Goal: Answer question/provide support: Answer question/provide support

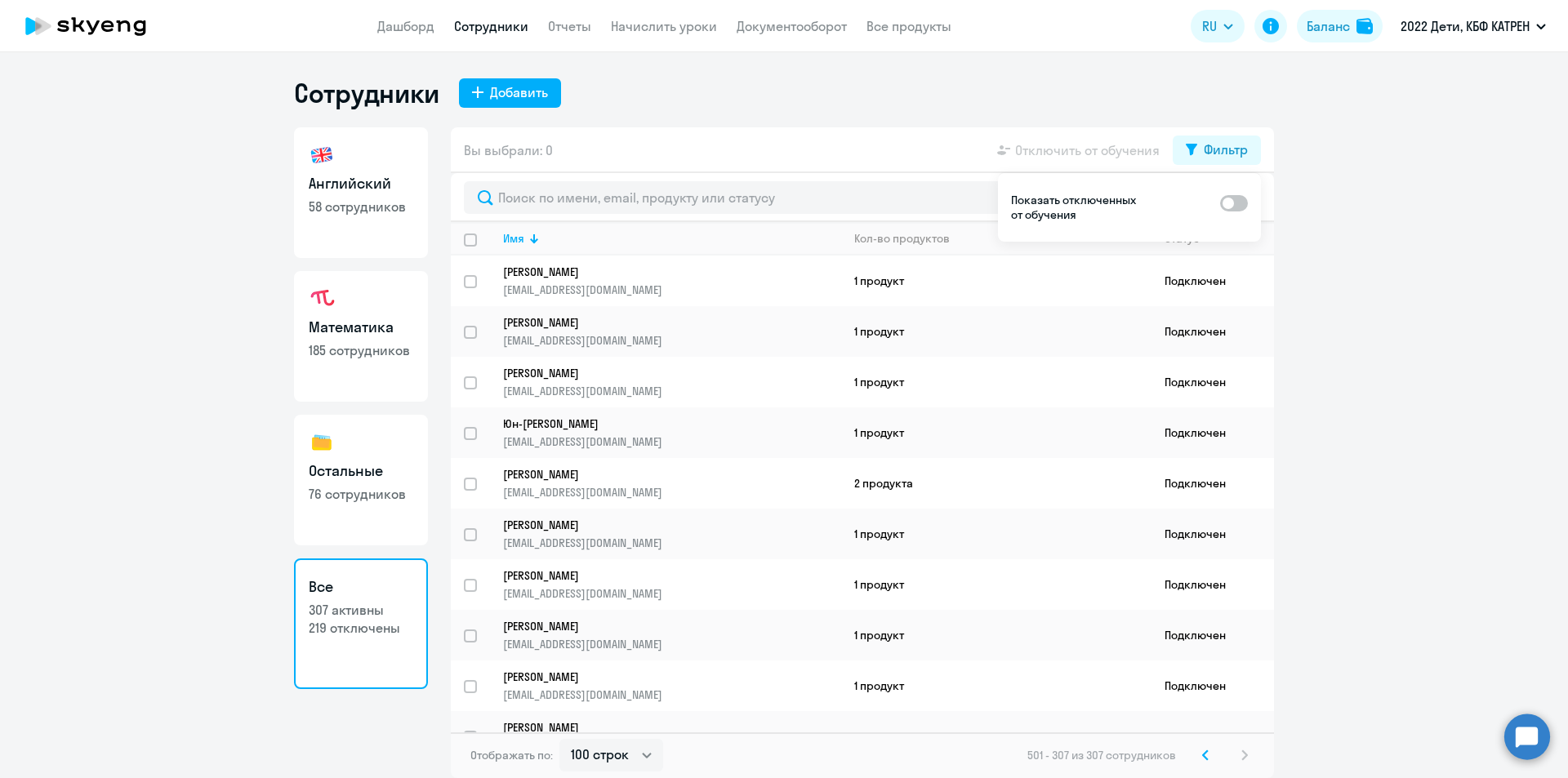
select select "100"
click at [1533, 733] on circle at bounding box center [1527, 737] width 46 height 46
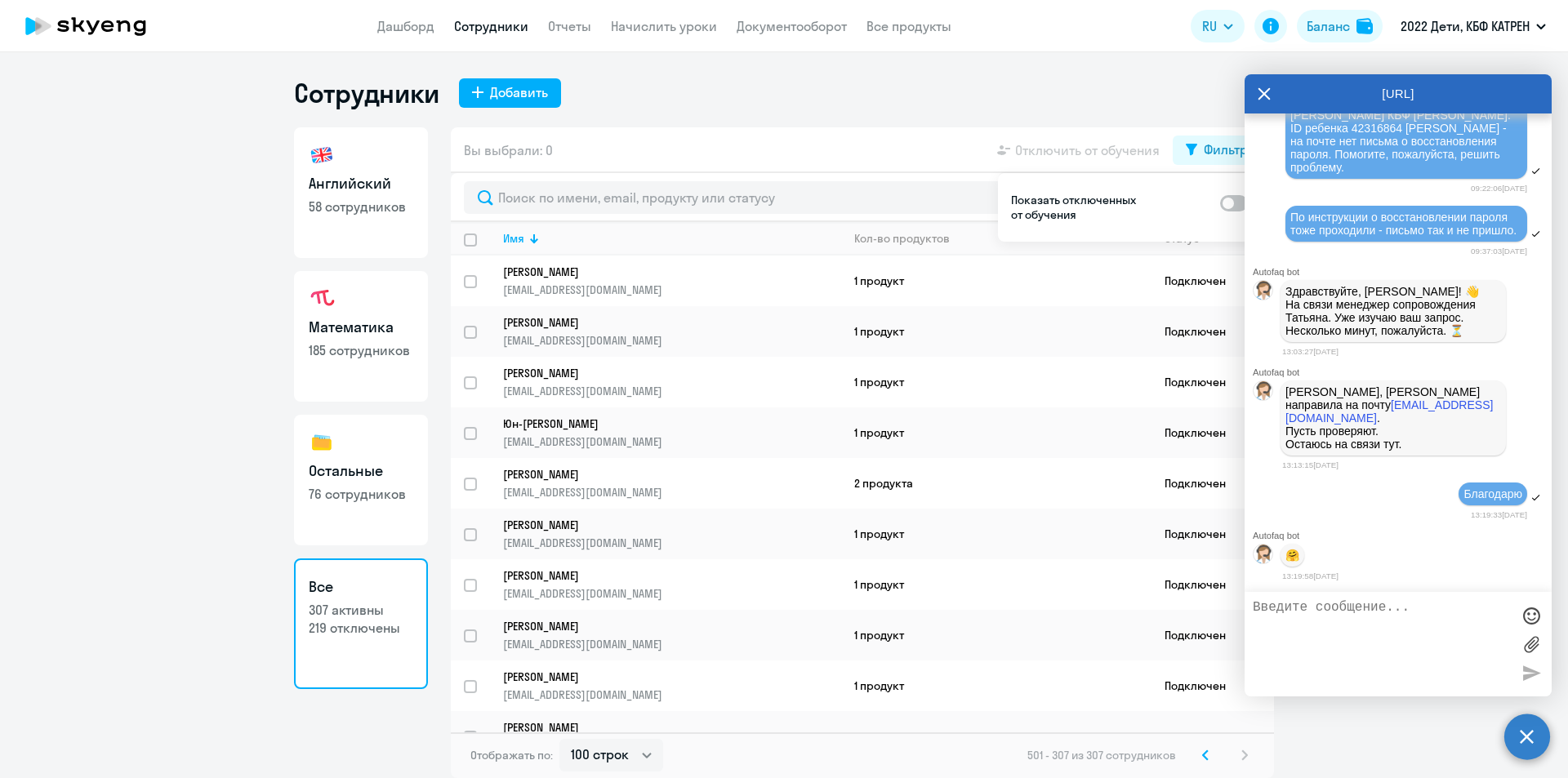
click at [1339, 618] on textarea at bounding box center [1382, 644] width 258 height 88
paste textarea "42331750"
click at [1300, 604] on textarea "Таня, 42331750" at bounding box center [1382, 644] width 258 height 88
click at [1395, 606] on textarea "Таня, ID 42331750" at bounding box center [1382, 644] width 258 height 88
click at [1365, 639] on textarea "Таня, ID 42331750 ребенок Репрынцева Юлия. При входе в ЛК предлагают оплаить за…" at bounding box center [1382, 644] width 258 height 88
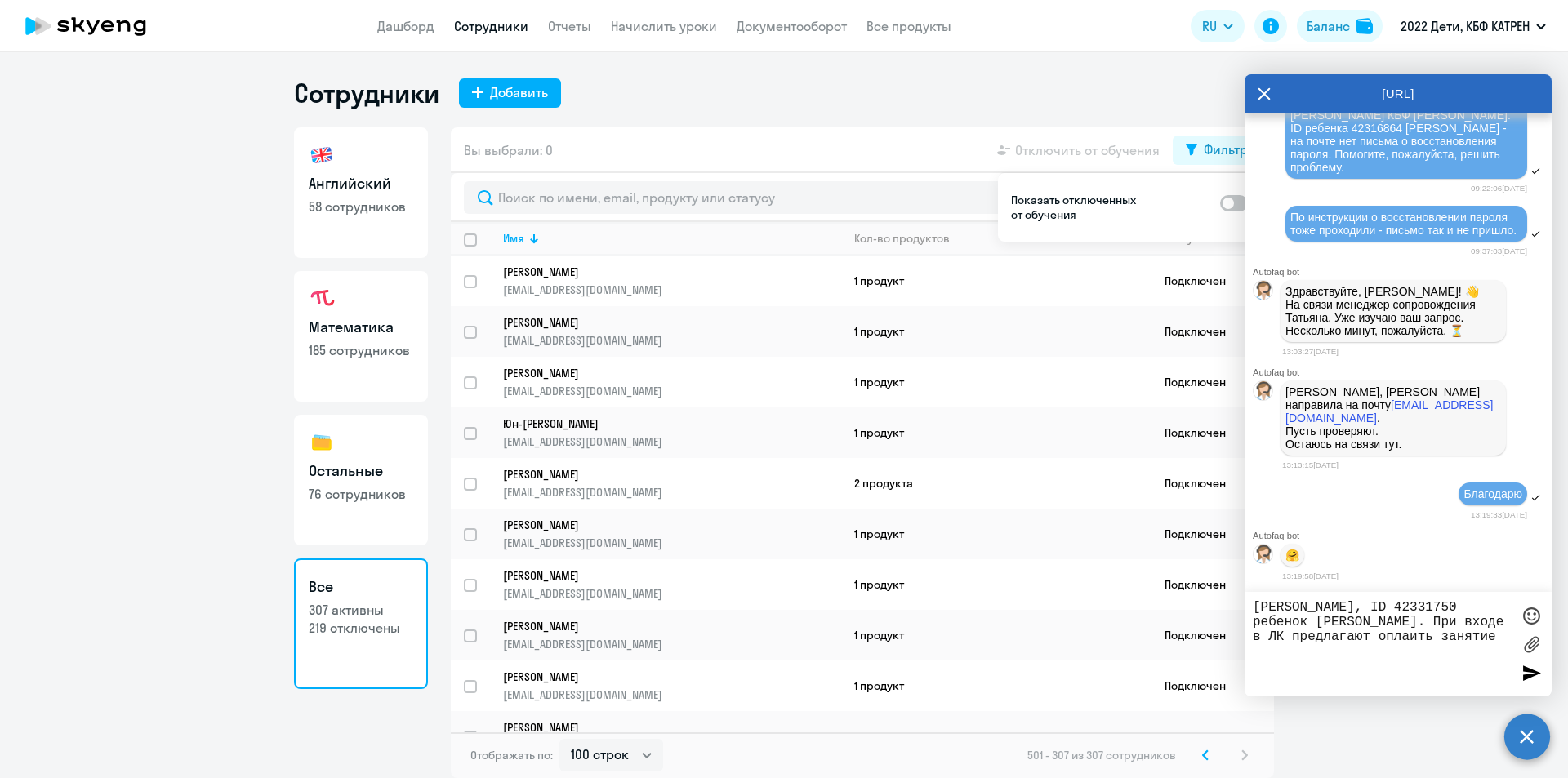
click at [1368, 641] on textarea "Таня, ID 42331750 ребенок Репрынцева Юлия. При входе в ЛК предлагают оплаить за…" at bounding box center [1382, 644] width 258 height 88
click at [1468, 637] on textarea "Таня, ID 42331750 ребенок Репрынцева Юлия. При входе в ЛК предлагают оплатить з…" at bounding box center [1382, 644] width 258 height 88
type textarea "[PERSON_NAME], ID 42331750 ребенок [PERSON_NAME]. При входе в ЛК предлагают опл…"
click at [1527, 673] on div at bounding box center [1532, 673] width 25 height 25
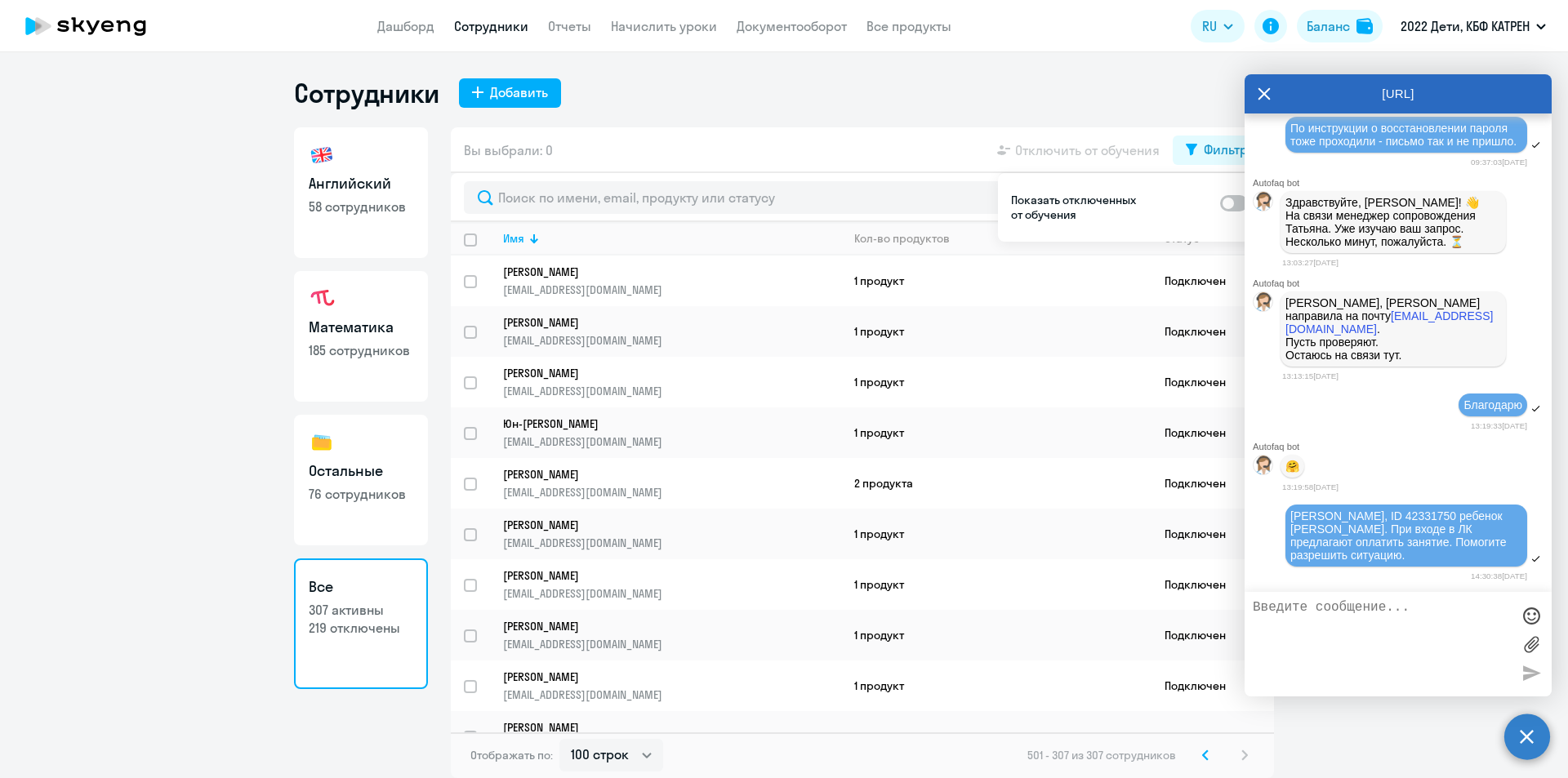
scroll to position [3275, 0]
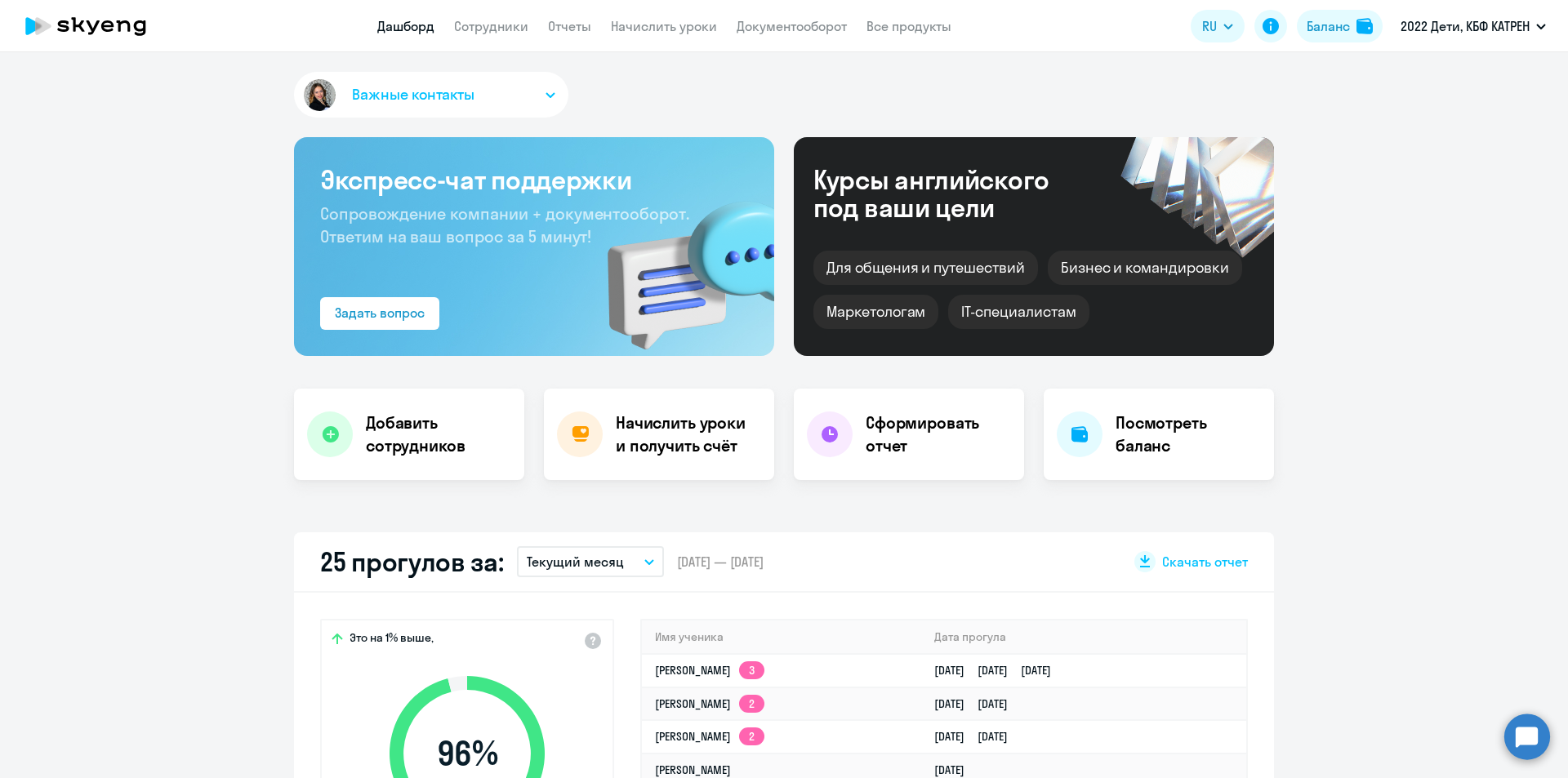
click at [1527, 742] on circle at bounding box center [1527, 737] width 46 height 46
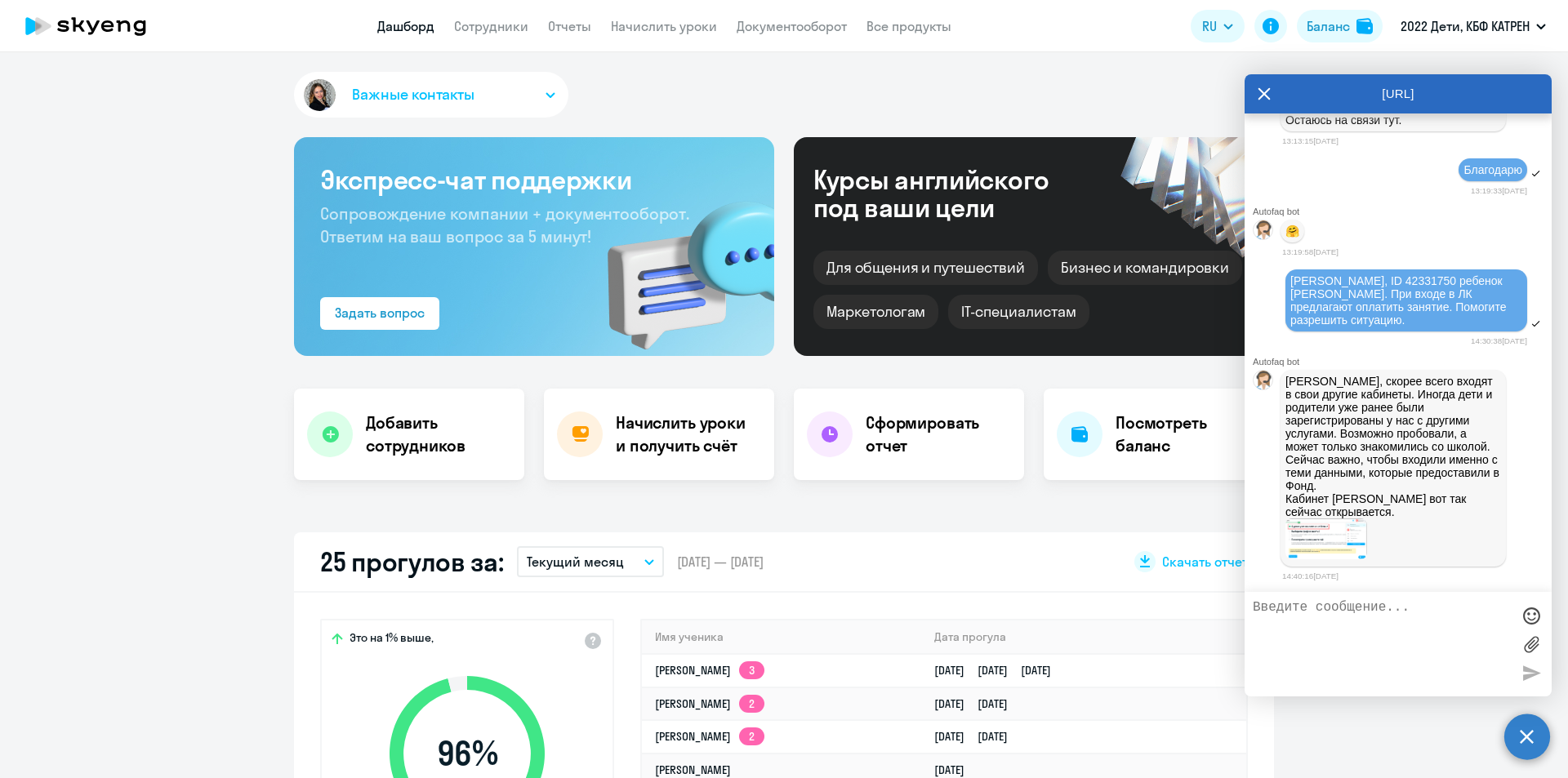
scroll to position [3523, 0]
select select "30"
click at [1339, 534] on img at bounding box center [1326, 539] width 81 height 41
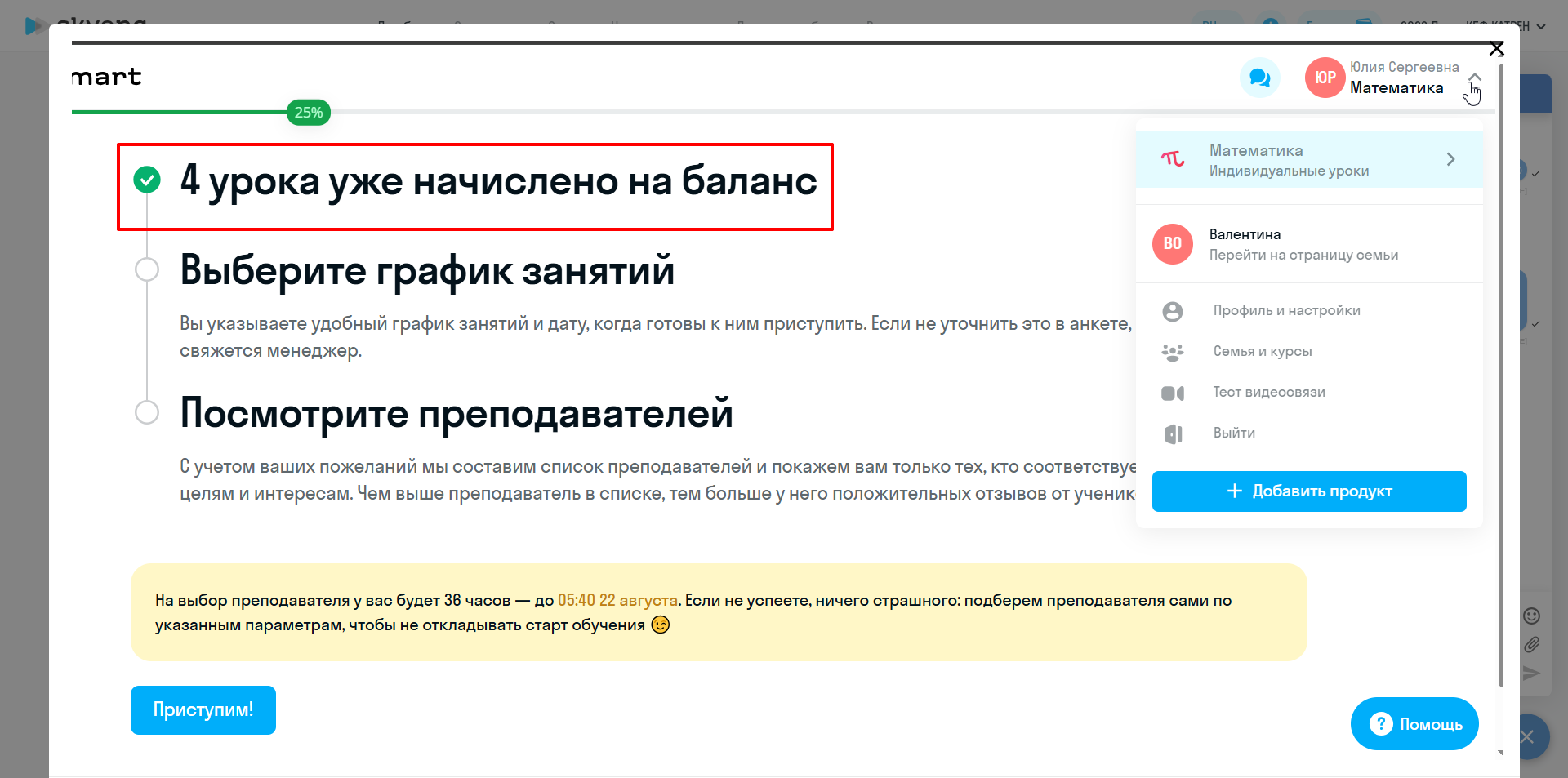
click at [1487, 53] on icon "Close" at bounding box center [1496, 48] width 26 height 26
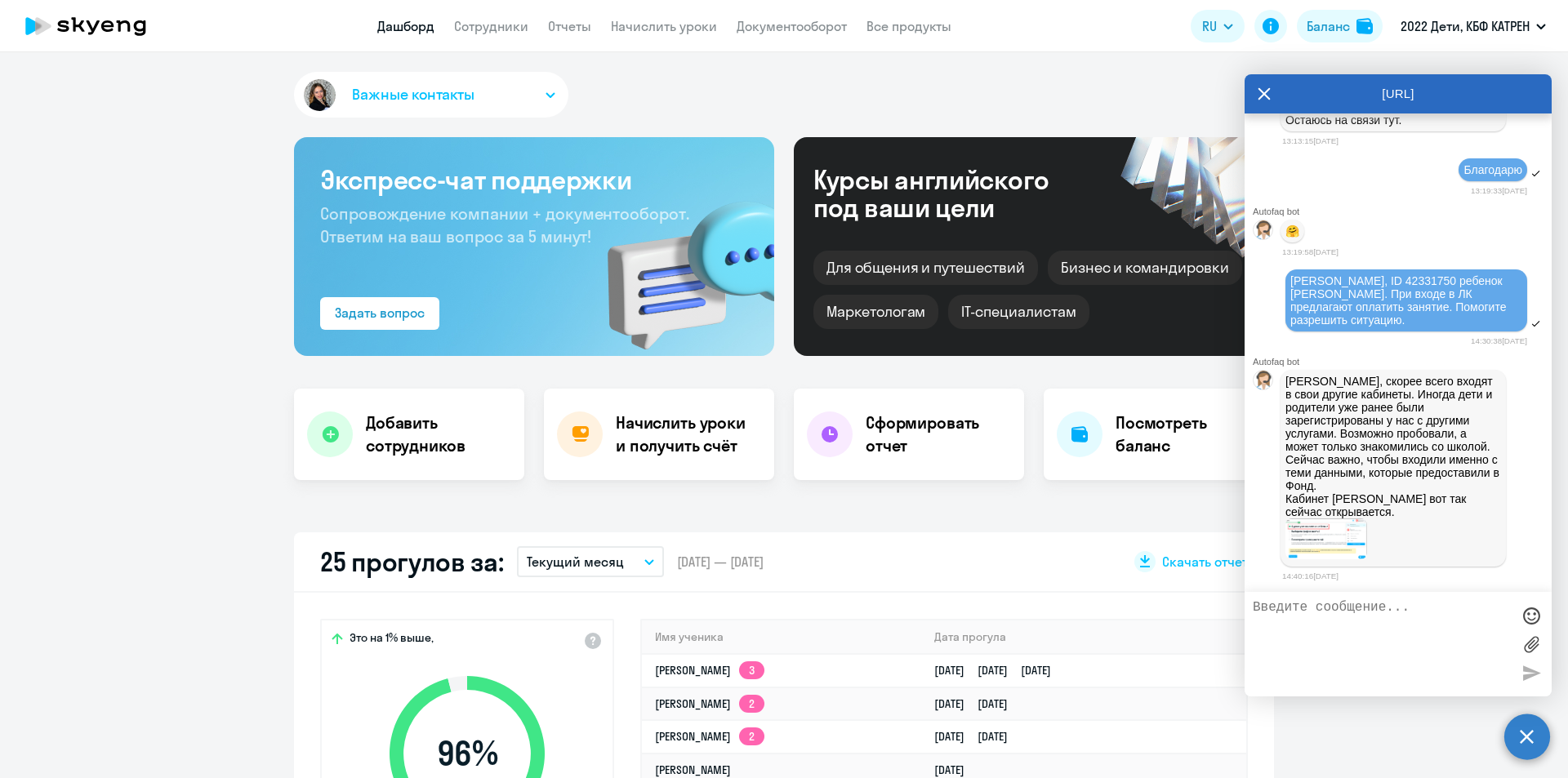
click at [1343, 627] on textarea at bounding box center [1382, 644] width 258 height 88
type textarea "Благодарю. Передала информацию родителю"
click at [1521, 736] on circle at bounding box center [1527, 737] width 46 height 46
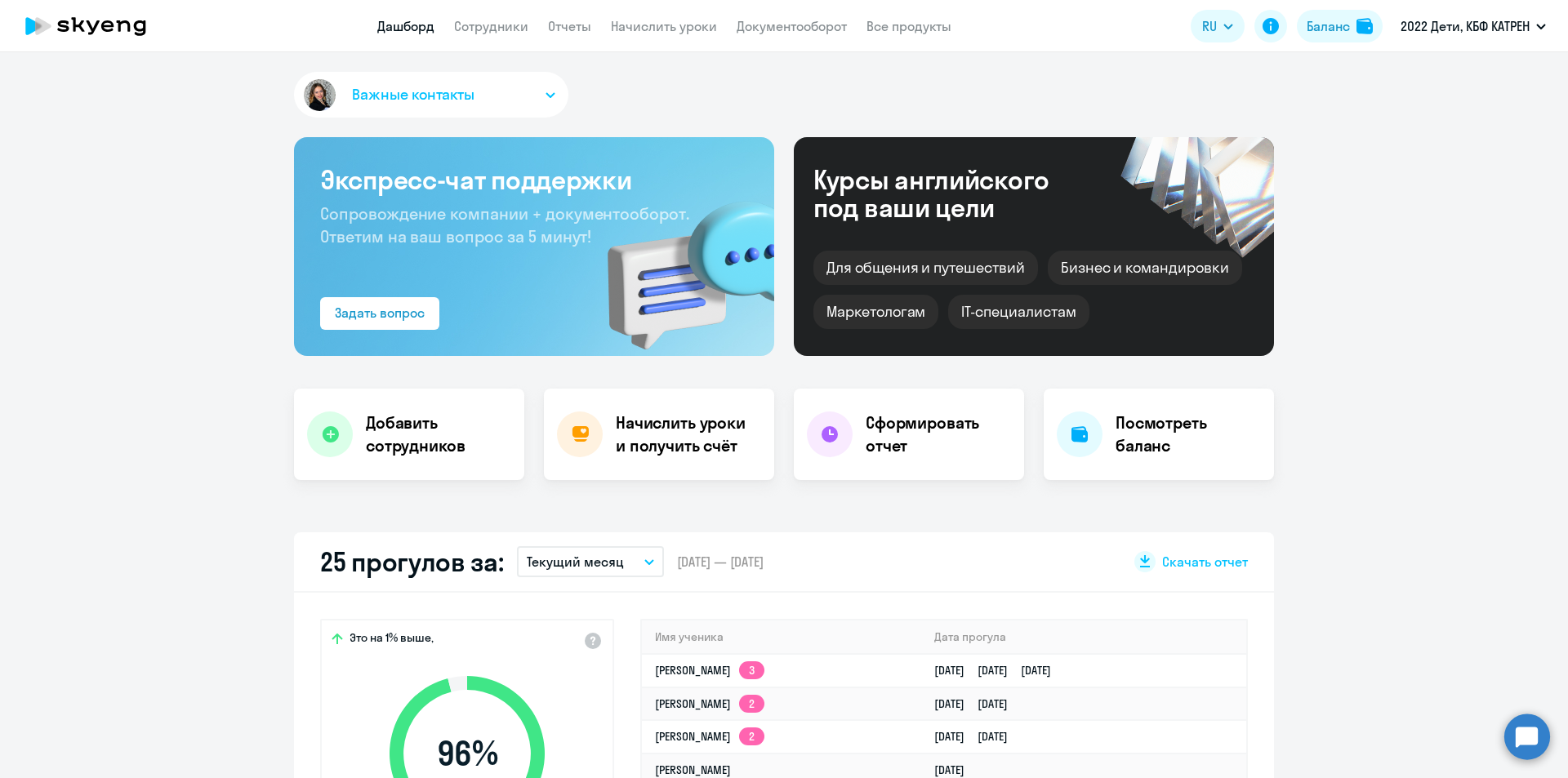
click at [1528, 752] on circle at bounding box center [1527, 737] width 46 height 46
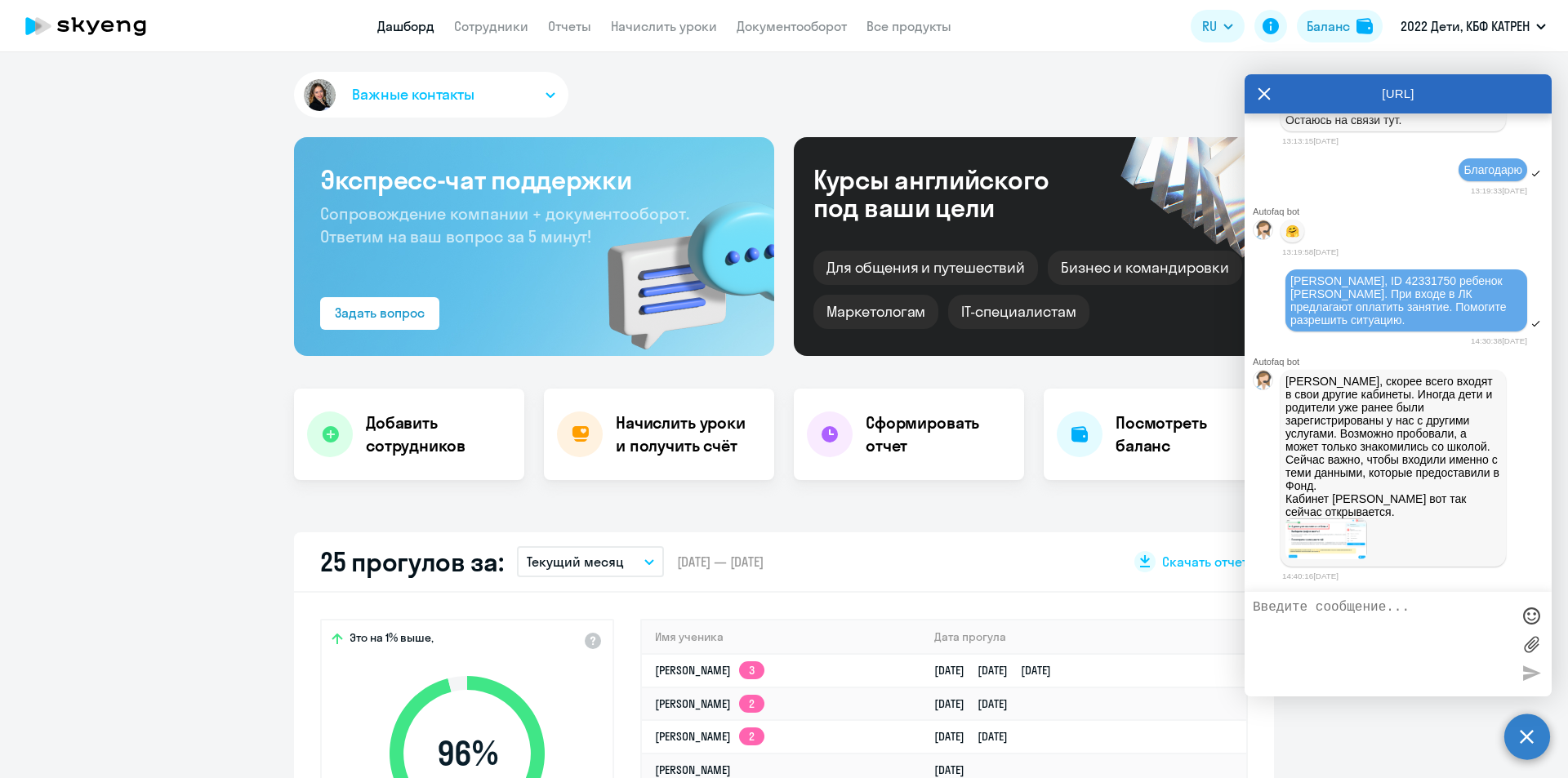
click at [1343, 619] on textarea at bounding box center [1382, 644] width 258 height 88
click at [1398, 625] on textarea at bounding box center [1382, 644] width 258 height 88
type textarea "Спасибо. Передала информацию родителю"
click at [1530, 673] on div at bounding box center [1532, 673] width 25 height 25
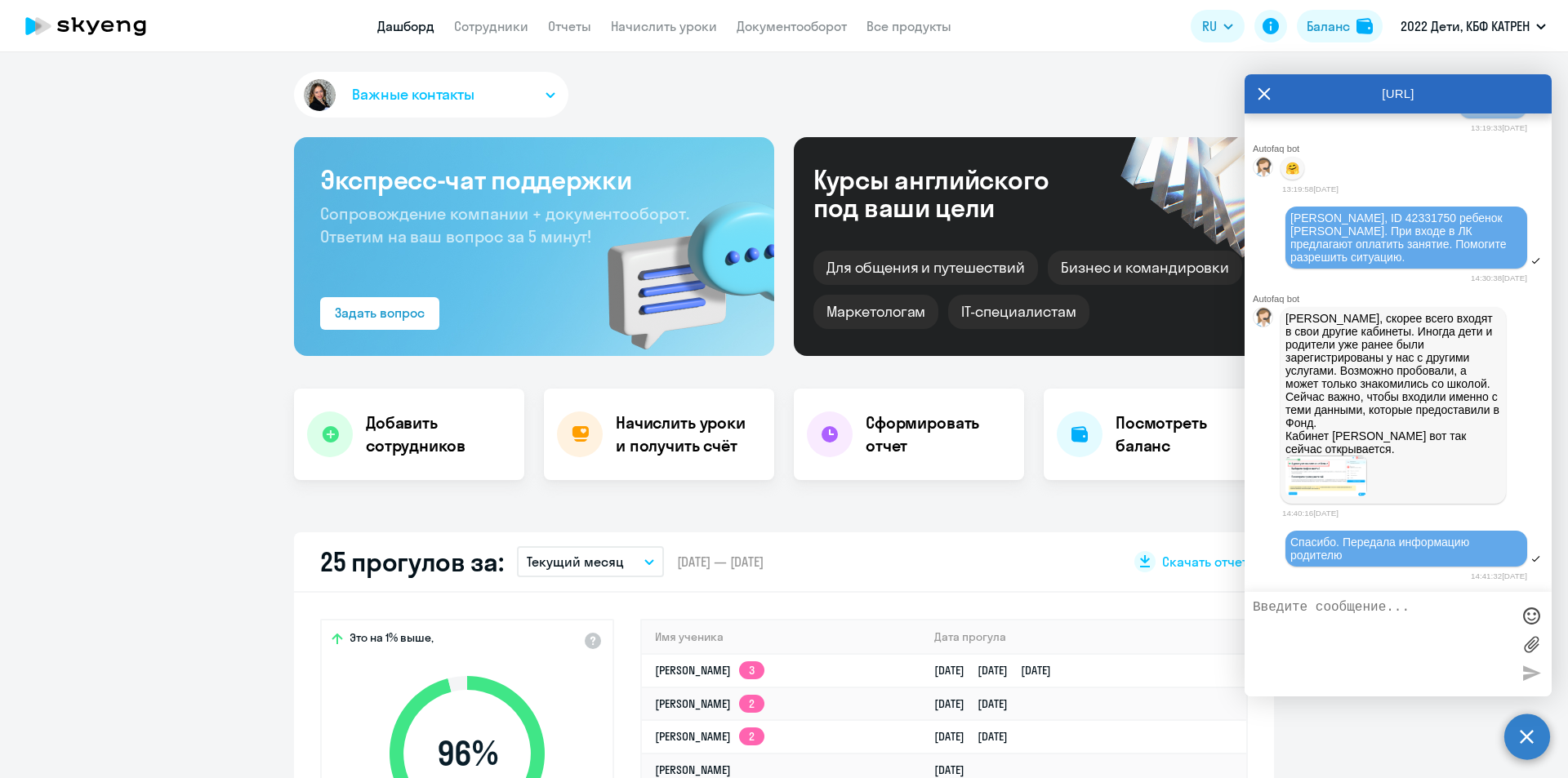
scroll to position [3586, 0]
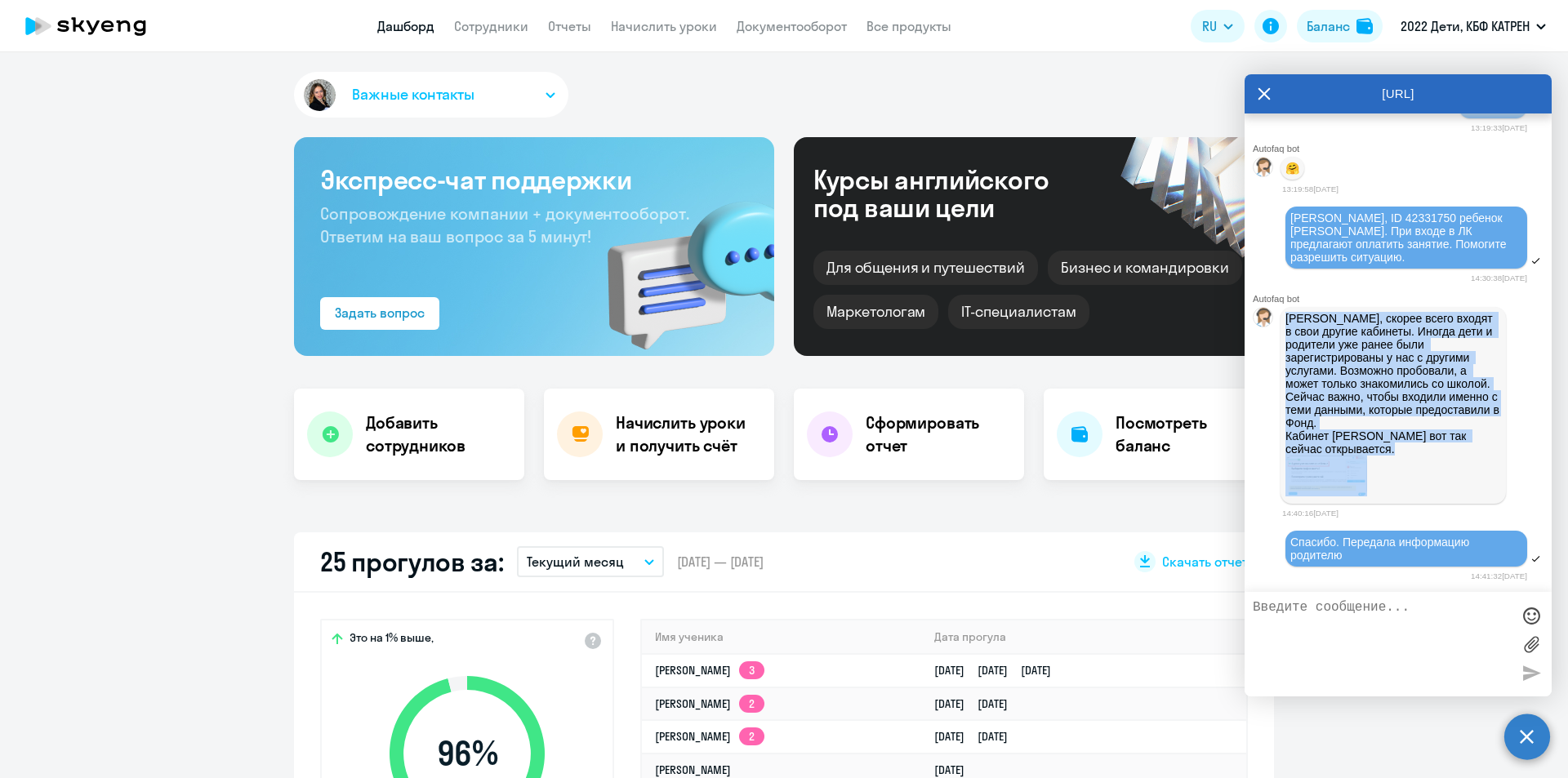
drag, startPoint x: 1287, startPoint y: 307, endPoint x: 1402, endPoint y: 467, distance: 197.0
click at [1402, 467] on div "[PERSON_NAME], скорее всего входят в свои другие кабинеты. Иногда дети и родите…" at bounding box center [1393, 405] width 215 height 187
copy p "[PERSON_NAME], скорее всего входят в свои другие кабинеты. Иногда дети и родите…"
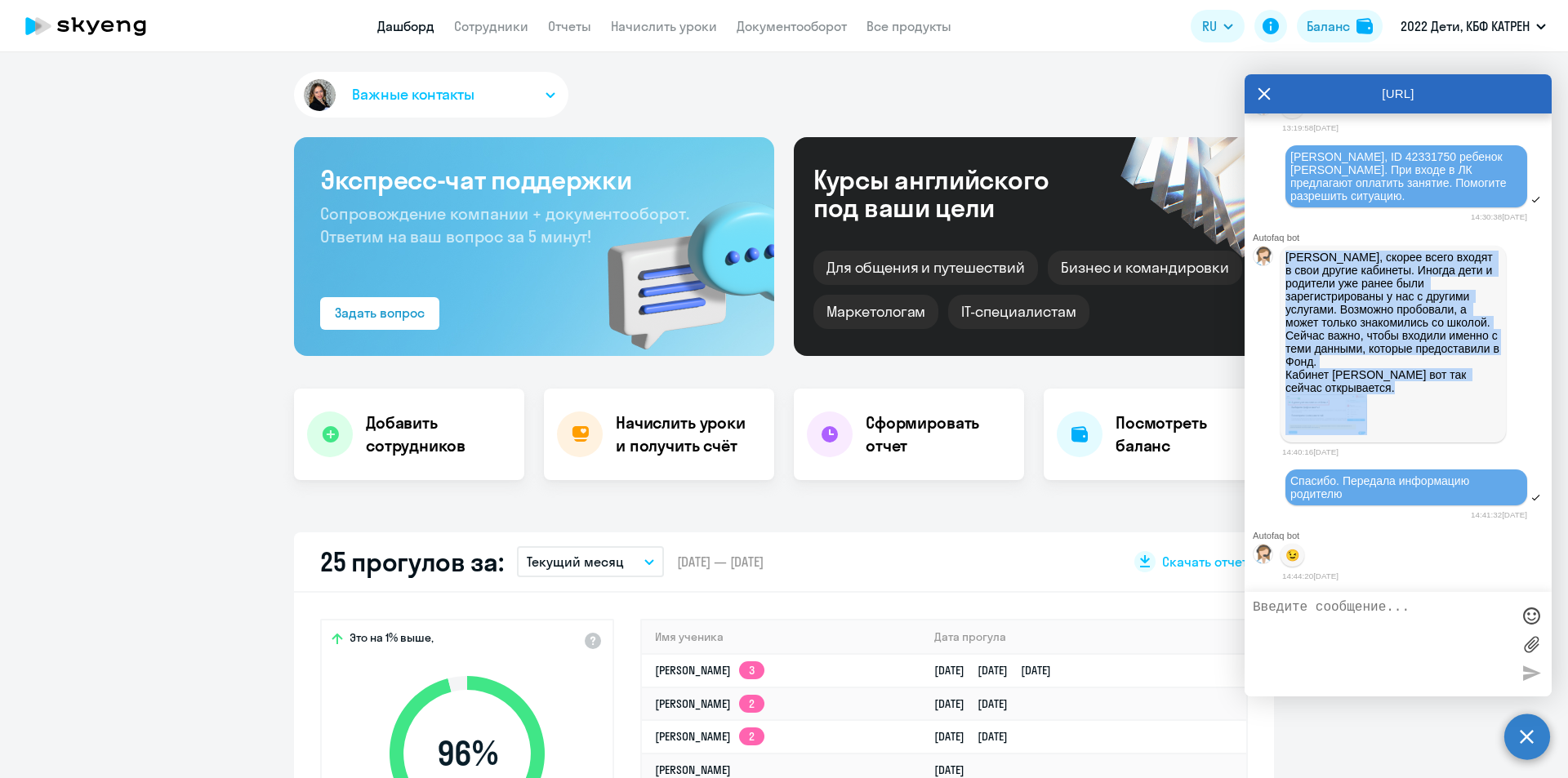
scroll to position [3649, 0]
click at [1336, 404] on img at bounding box center [1326, 414] width 81 height 41
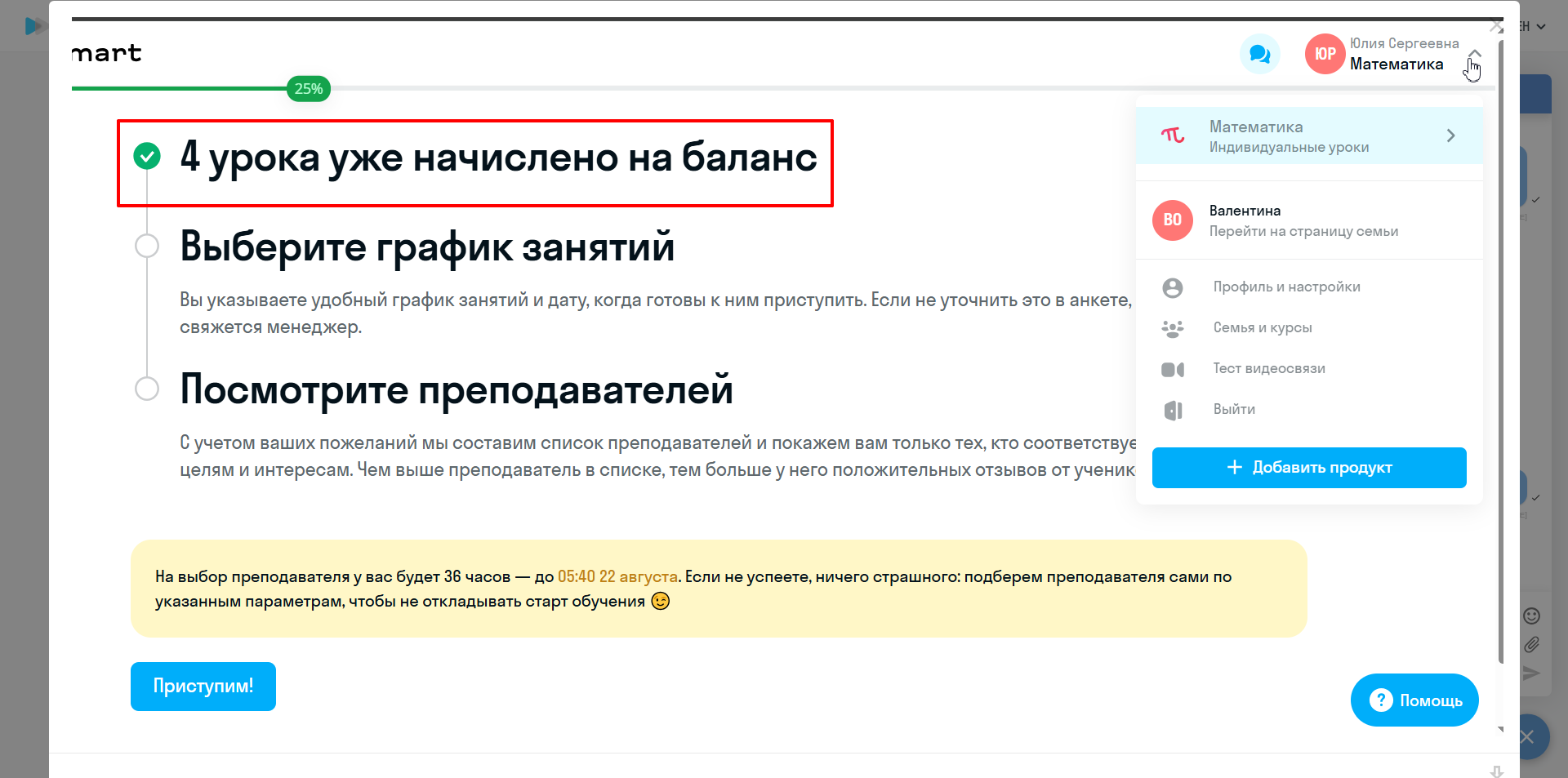
scroll to position [0, 0]
